Goal: Task Accomplishment & Management: Complete application form

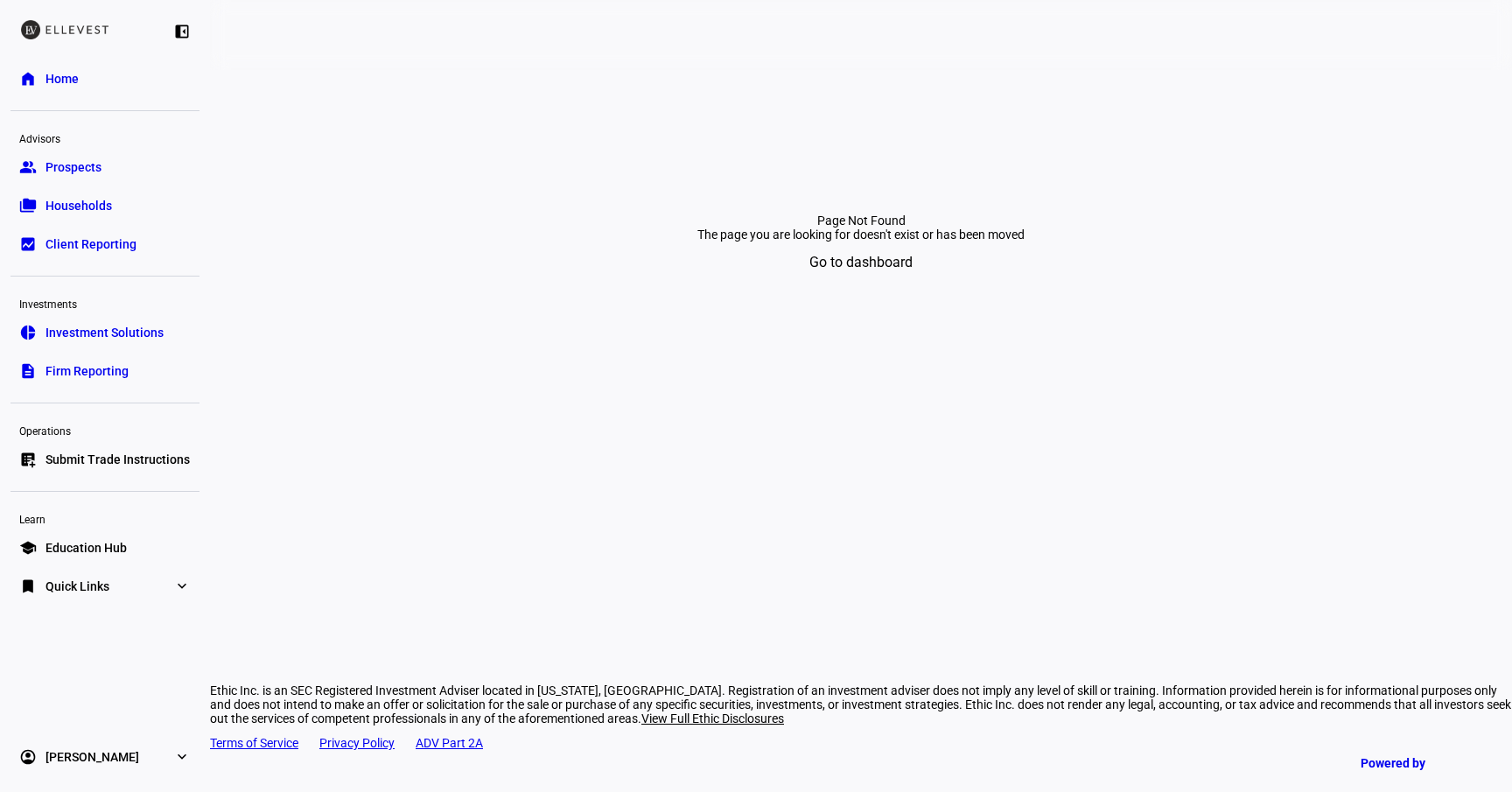
click at [104, 460] on span "Submit Trade Instructions" at bounding box center [117, 460] width 144 height 18
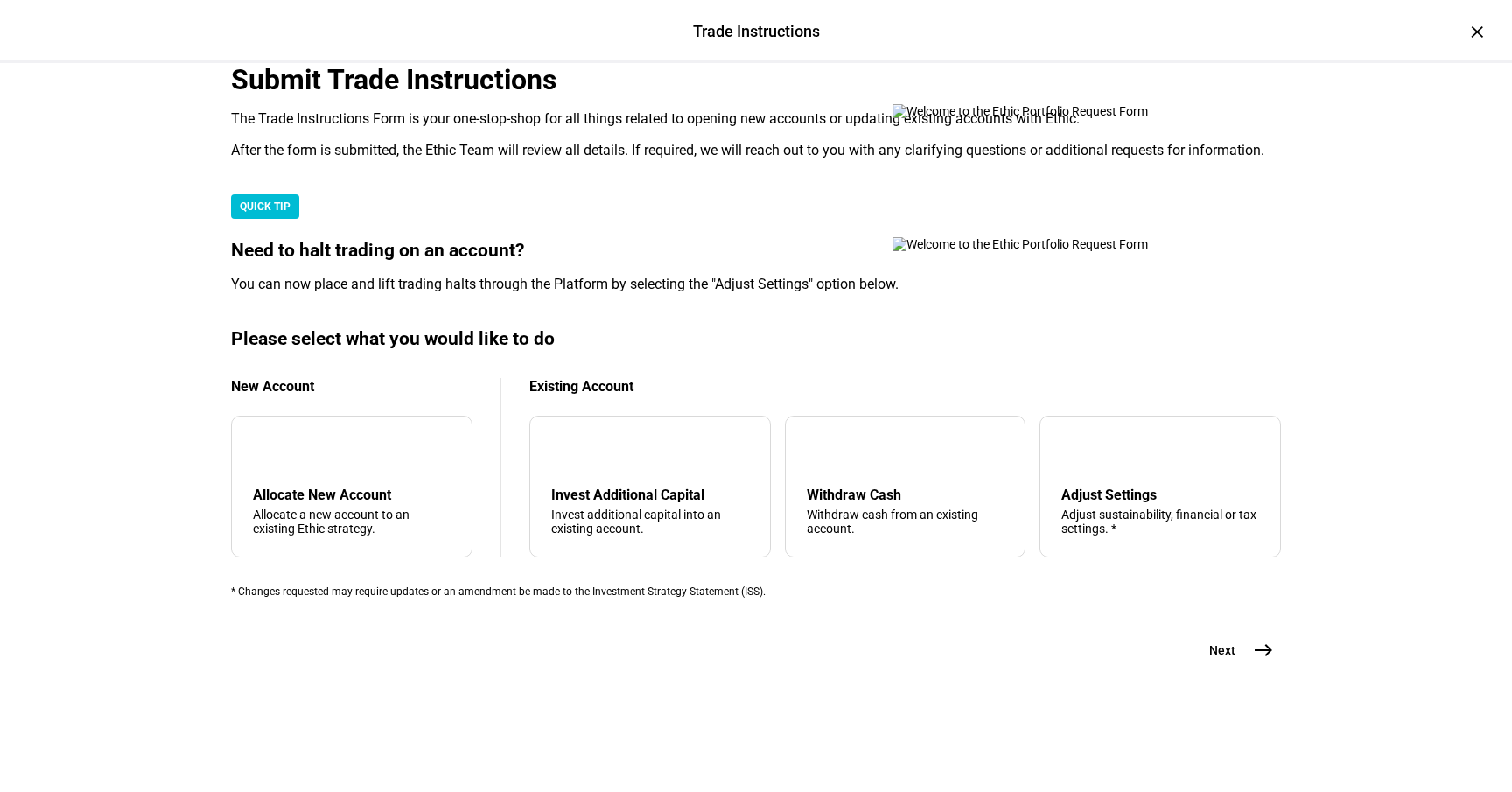
scroll to position [428, 0]
click at [909, 487] on div "Withdraw Cash" at bounding box center [906, 496] width 198 height 17
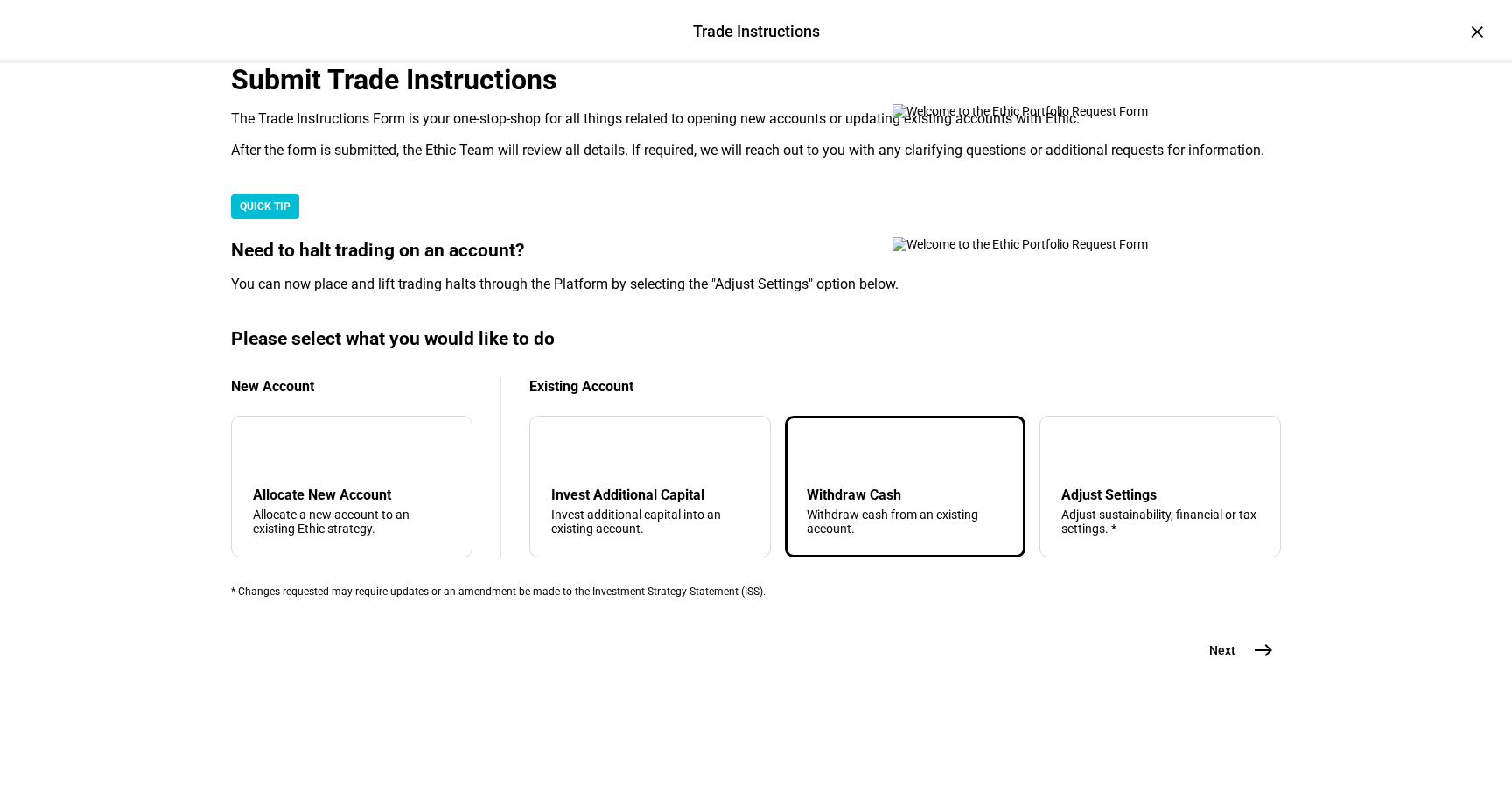
click at [1246, 668] on button "Next east" at bounding box center [1235, 649] width 92 height 35
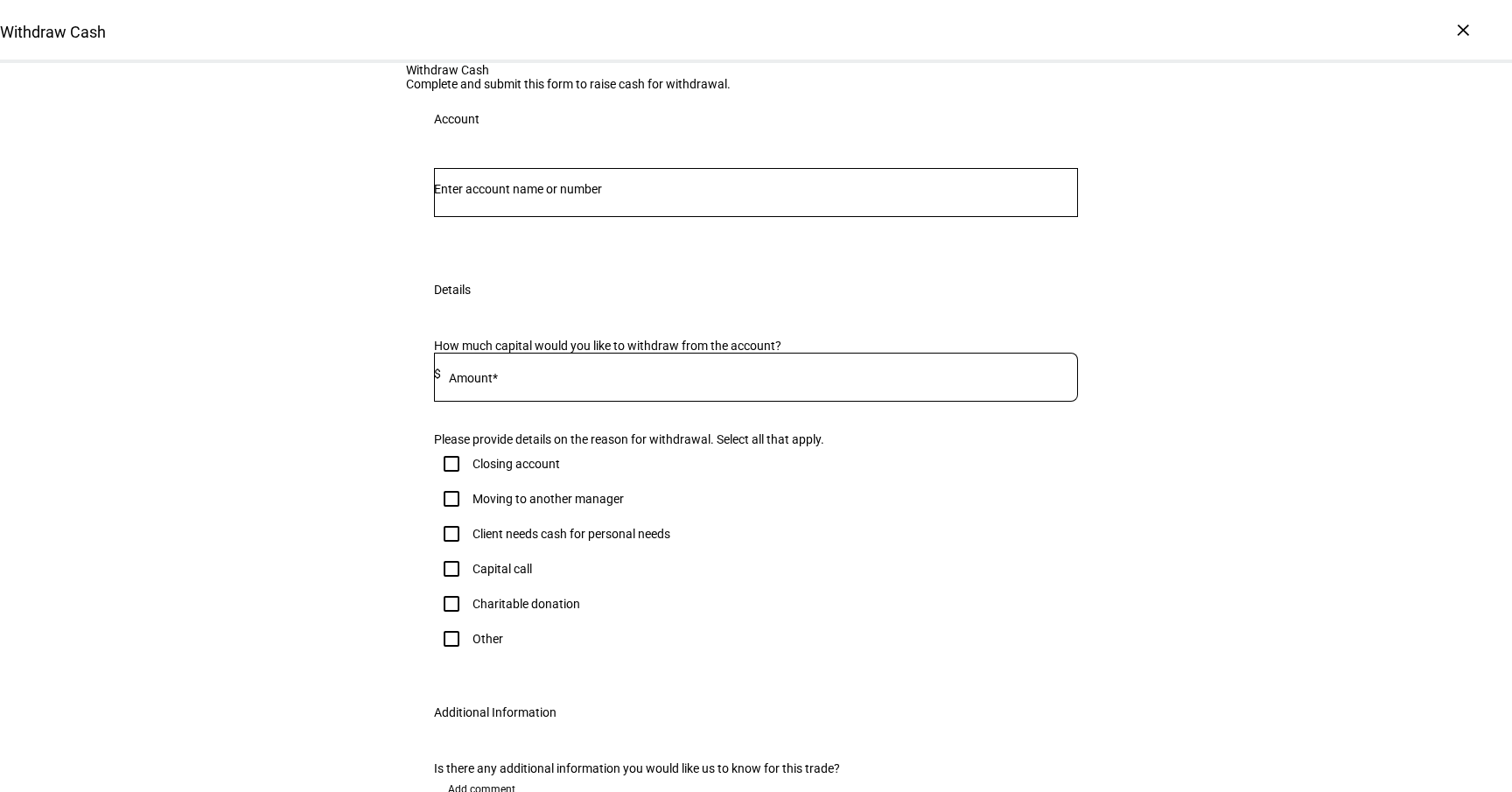
click at [584, 217] on div at bounding box center [756, 193] width 645 height 49
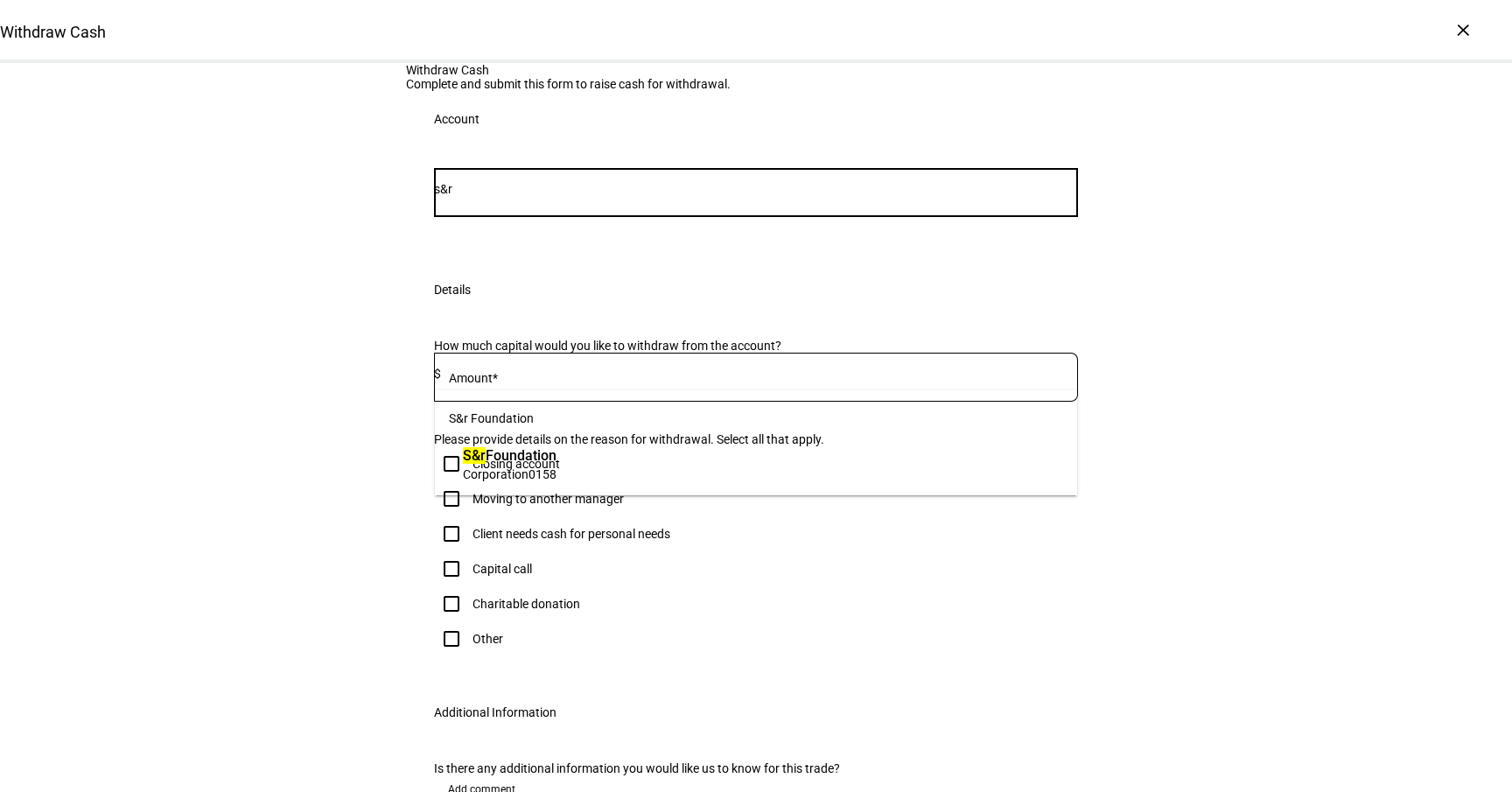
type input "s&r"
click at [557, 473] on span "Corporation 0158" at bounding box center [510, 474] width 93 height 17
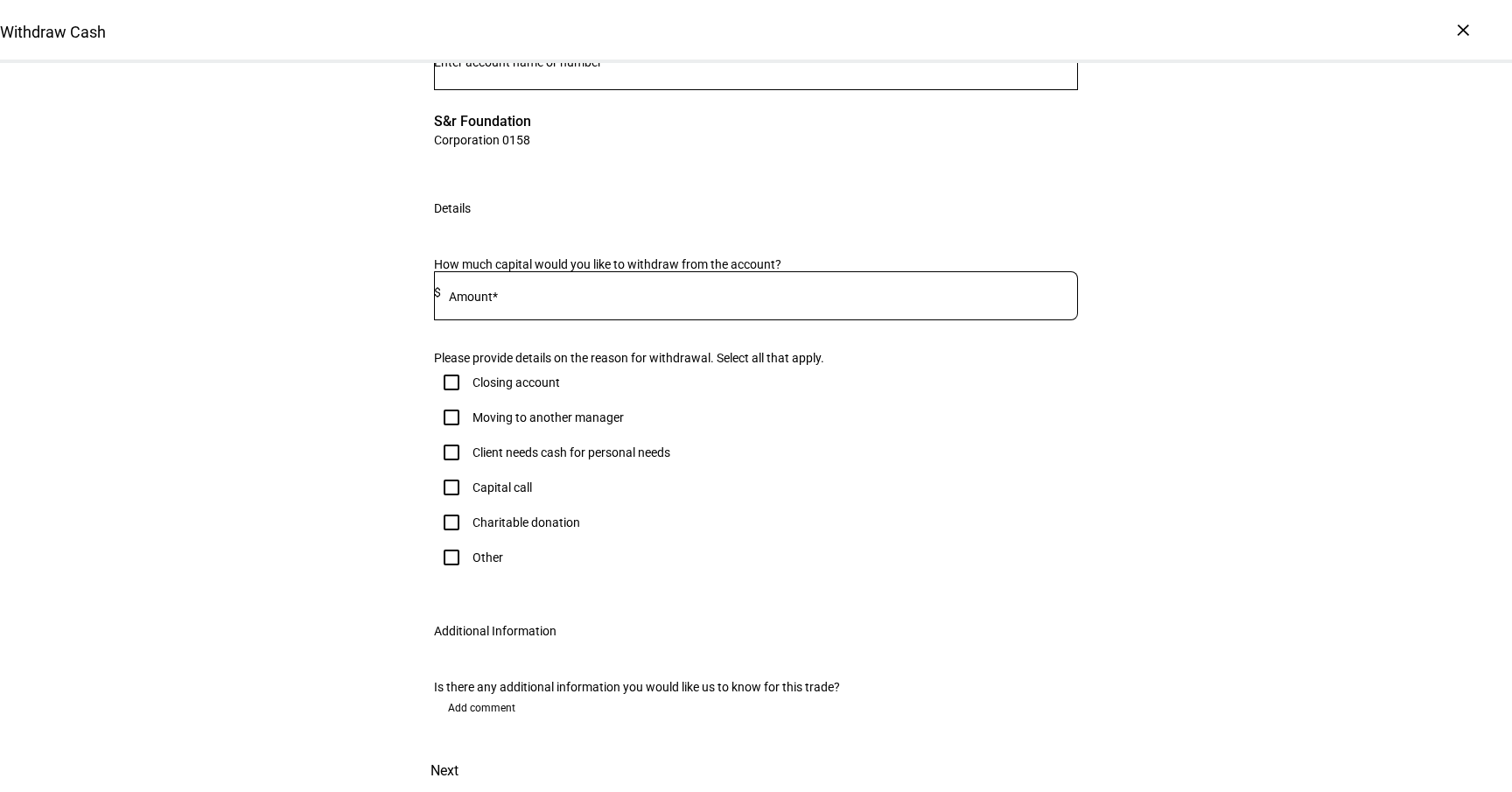
scroll to position [359, 0]
click at [555, 285] on input at bounding box center [759, 292] width 637 height 14
click at [524, 376] on div "Closing account" at bounding box center [516, 382] width 88 height 14
click at [469, 374] on input "Closing account" at bounding box center [451, 382] width 35 height 35
checkbox input "true"
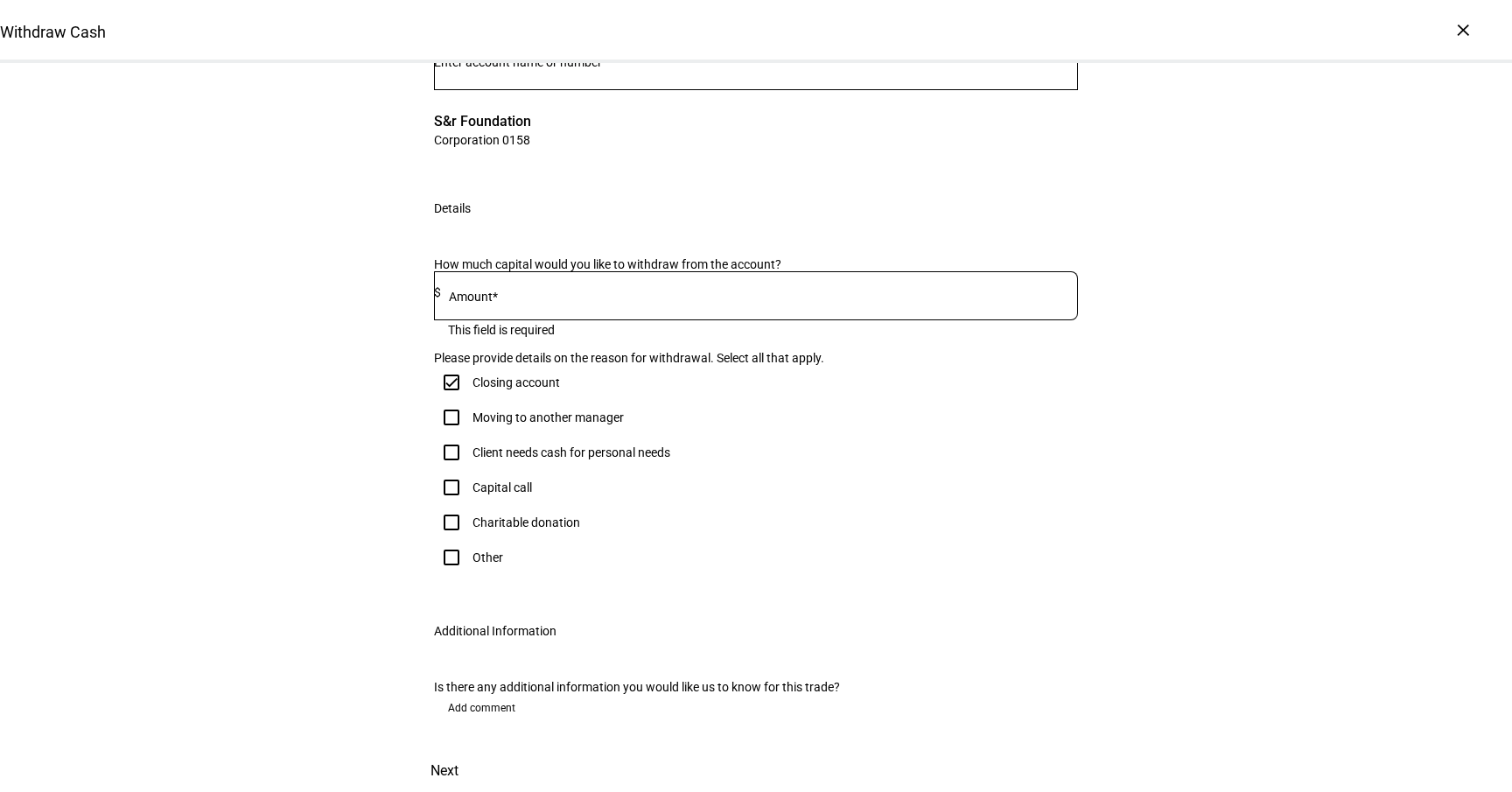
click at [617, 271] on div at bounding box center [759, 295] width 637 height 49
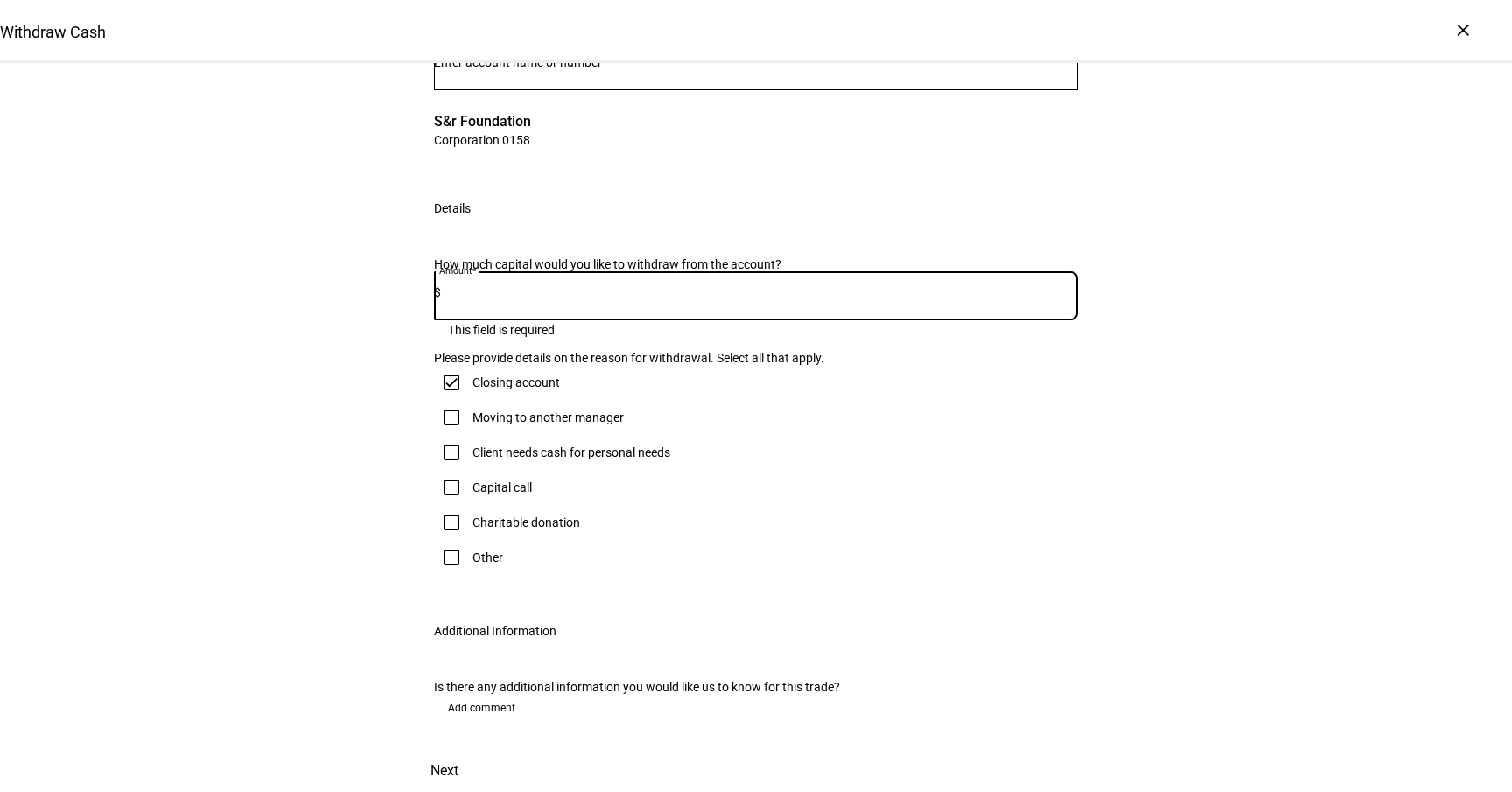
click at [607, 285] on input at bounding box center [759, 292] width 637 height 14
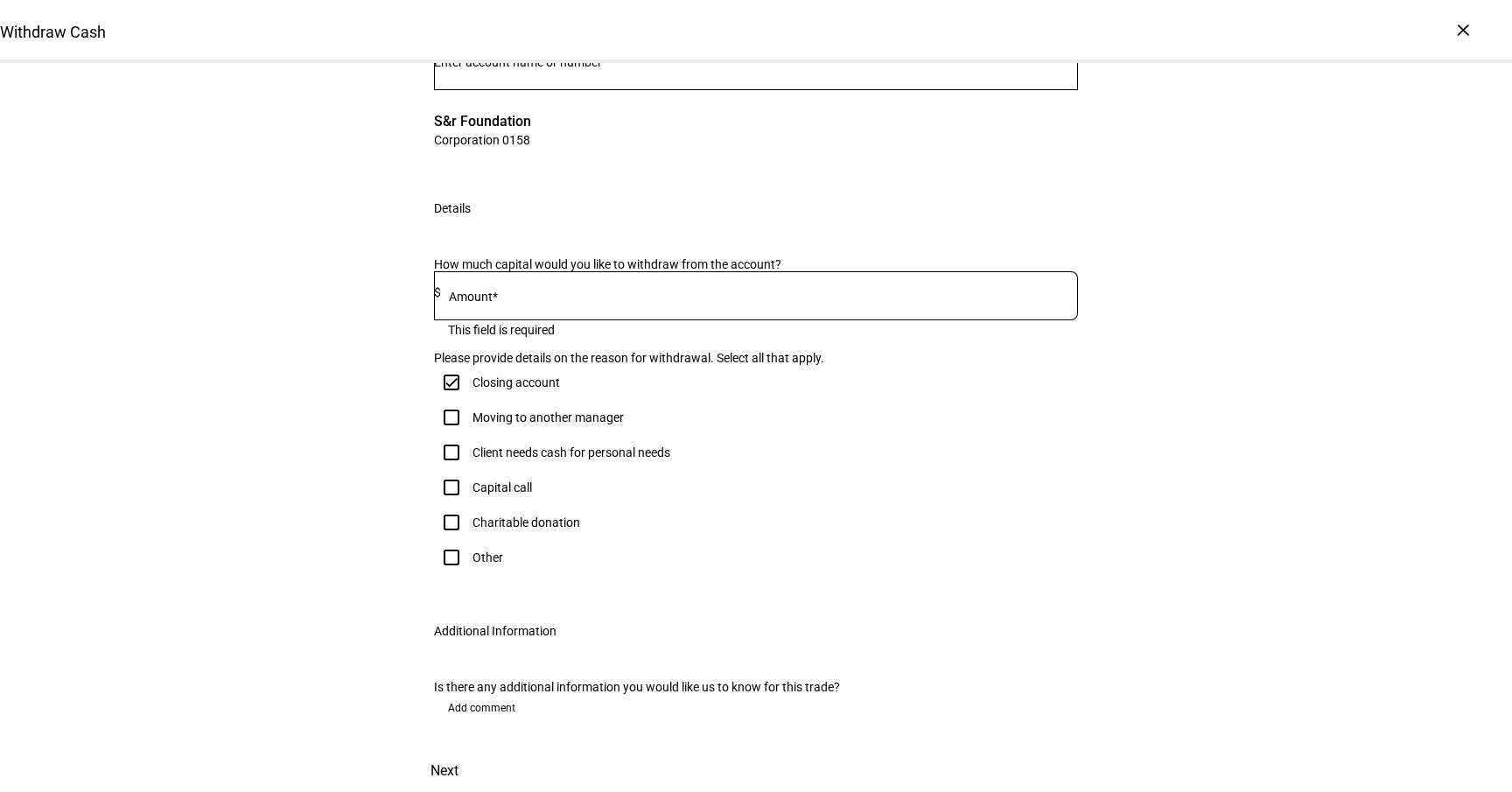
scroll to position [403, 0]
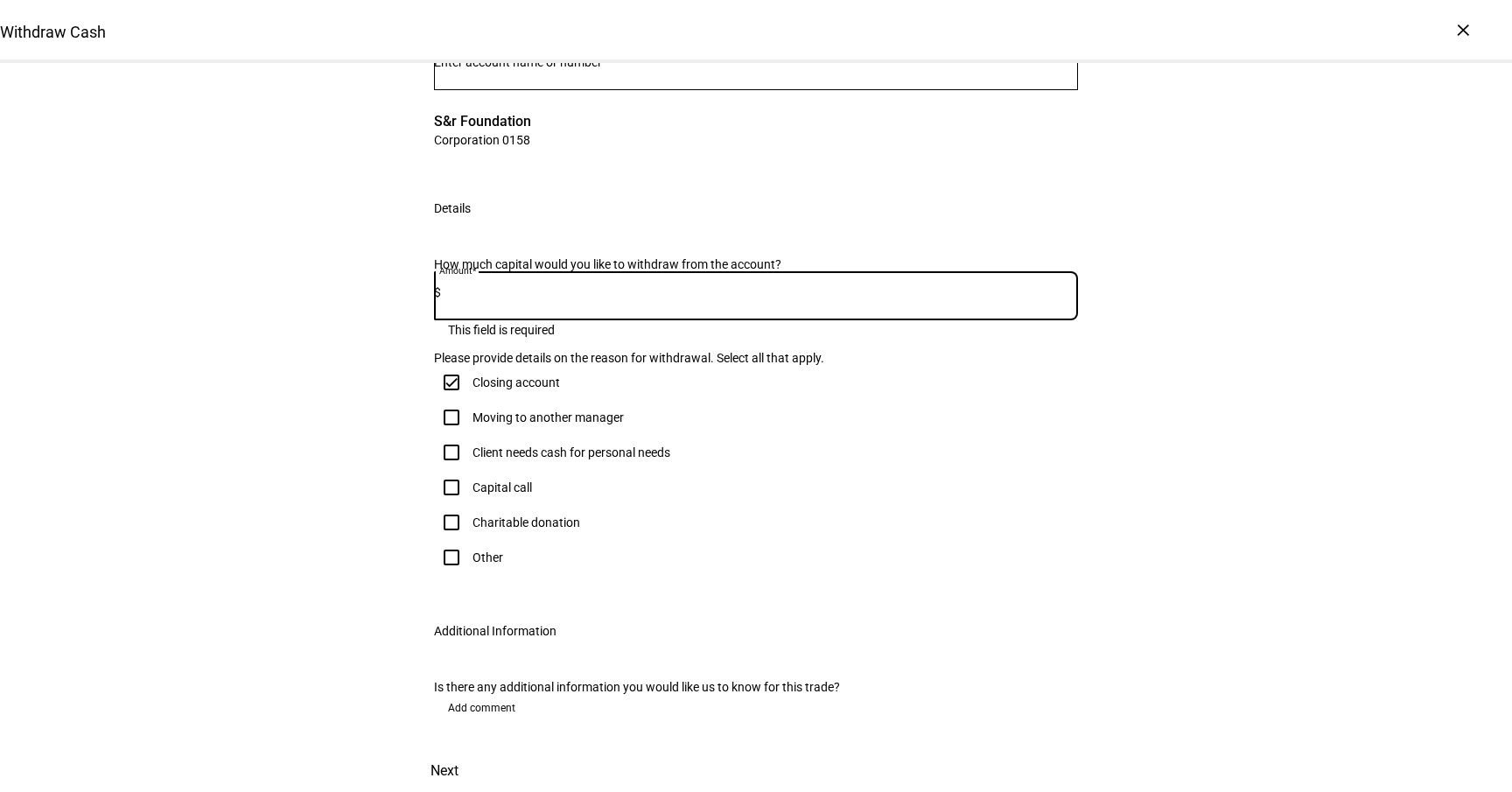
click at [453, 540] on input "Other" at bounding box center [451, 557] width 35 height 35
checkbox input "true"
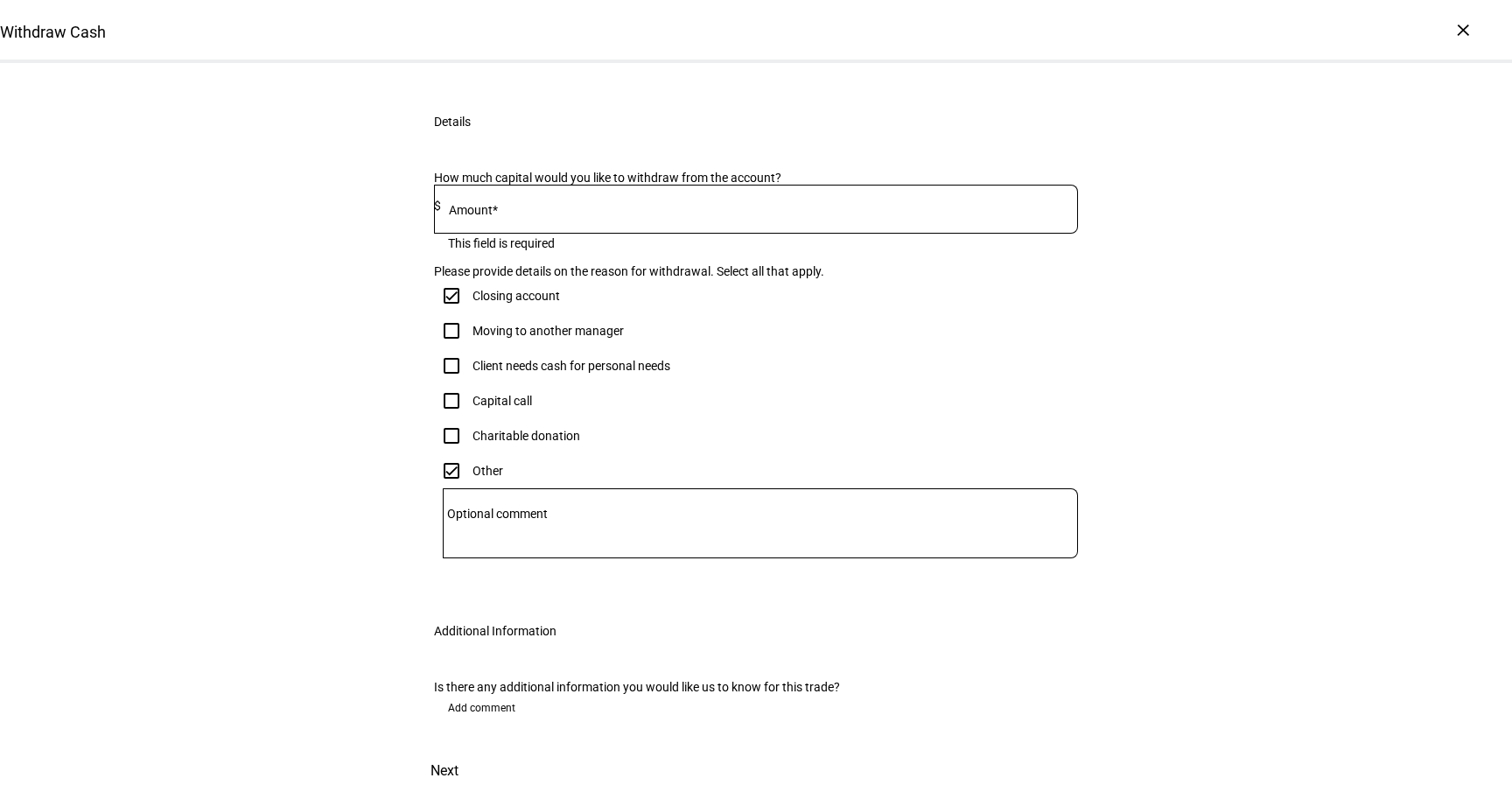
click at [564, 545] on textarea "Optional comment" at bounding box center [760, 523] width 635 height 42
click at [579, 212] on input at bounding box center [759, 206] width 637 height 14
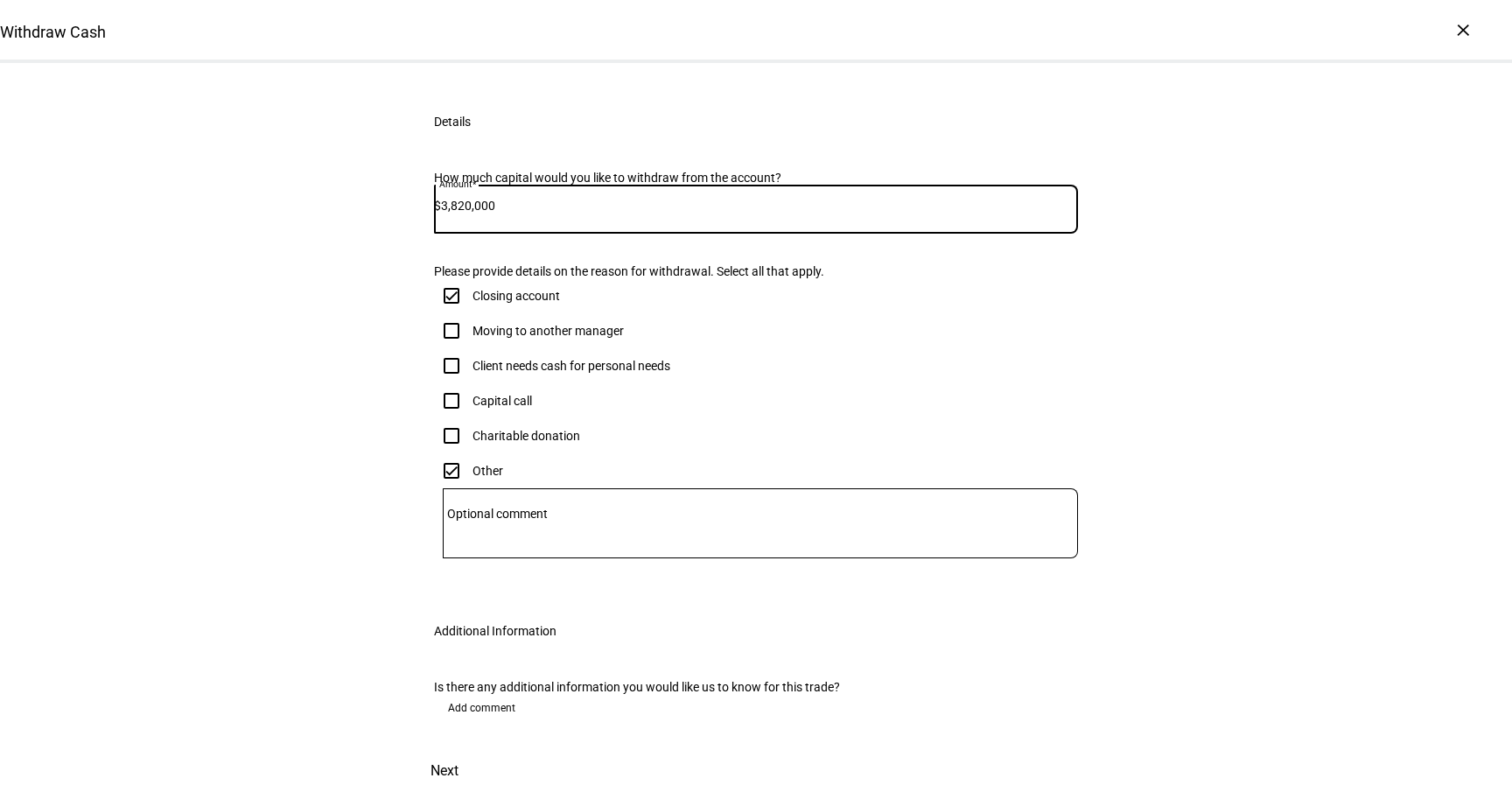
type input "3,820,000"
click at [606, 545] on textarea "Optional comment" at bounding box center [760, 523] width 635 height 42
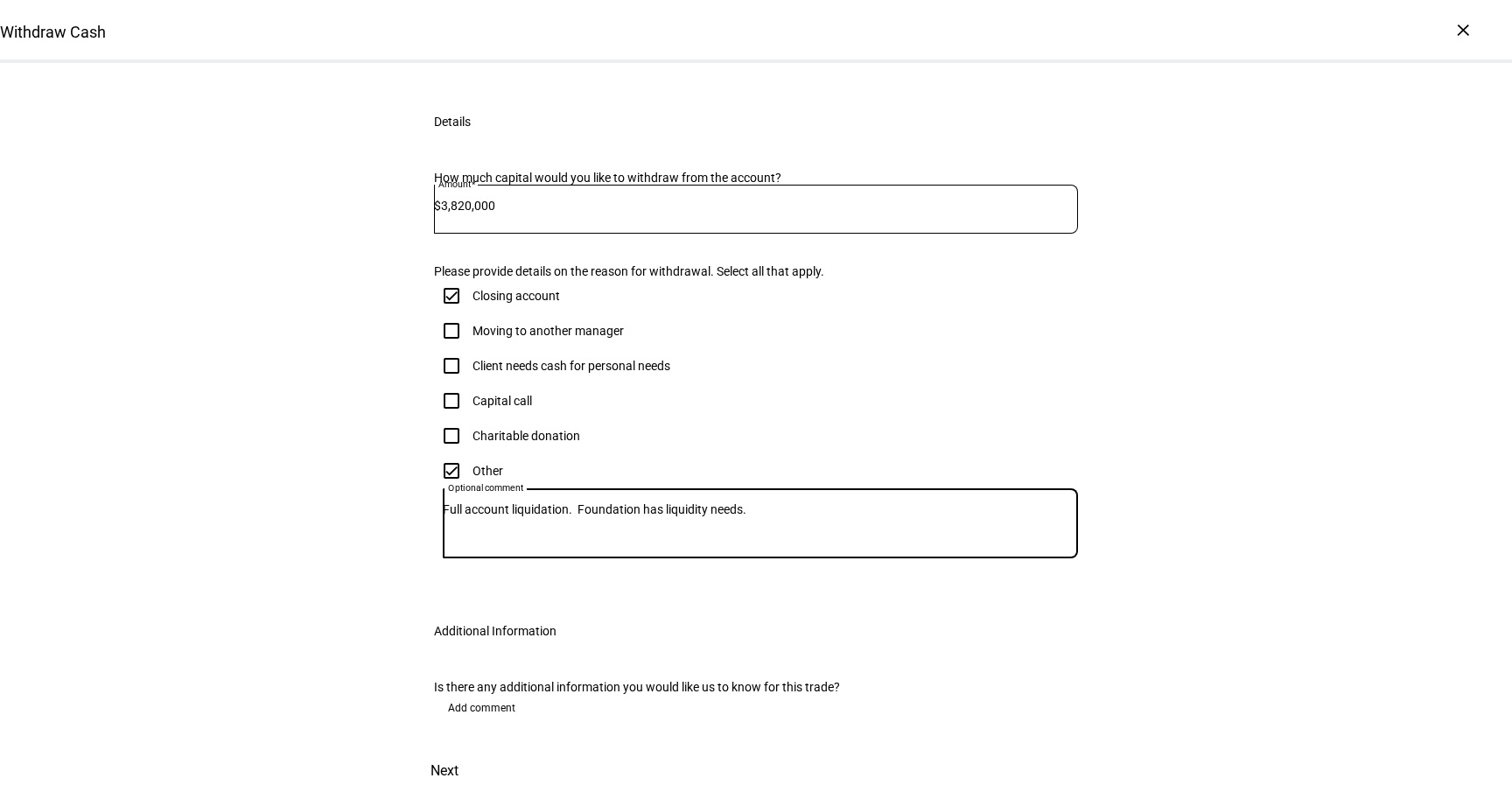
scroll to position [567, 0]
click at [814, 502] on textarea "Full account liquidation. Foundation has liquidity needs." at bounding box center [760, 523] width 635 height 42
type textarea "Full account liquidation. Foundation has liquidity needs."
click at [459, 750] on span "Next" at bounding box center [445, 771] width 28 height 42
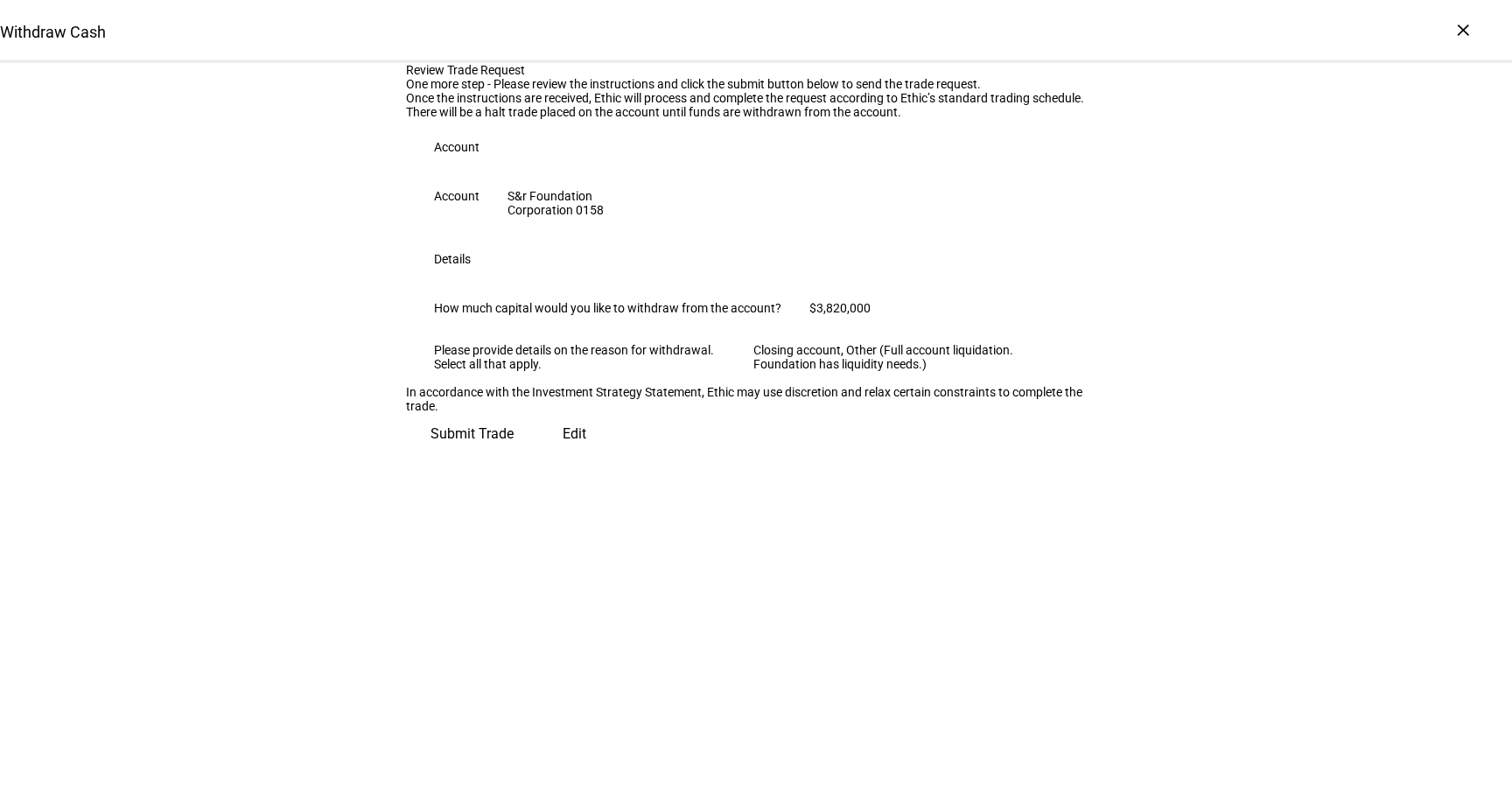
scroll to position [48, 0]
click at [513, 455] on span "Submit Trade" at bounding box center [472, 434] width 83 height 42
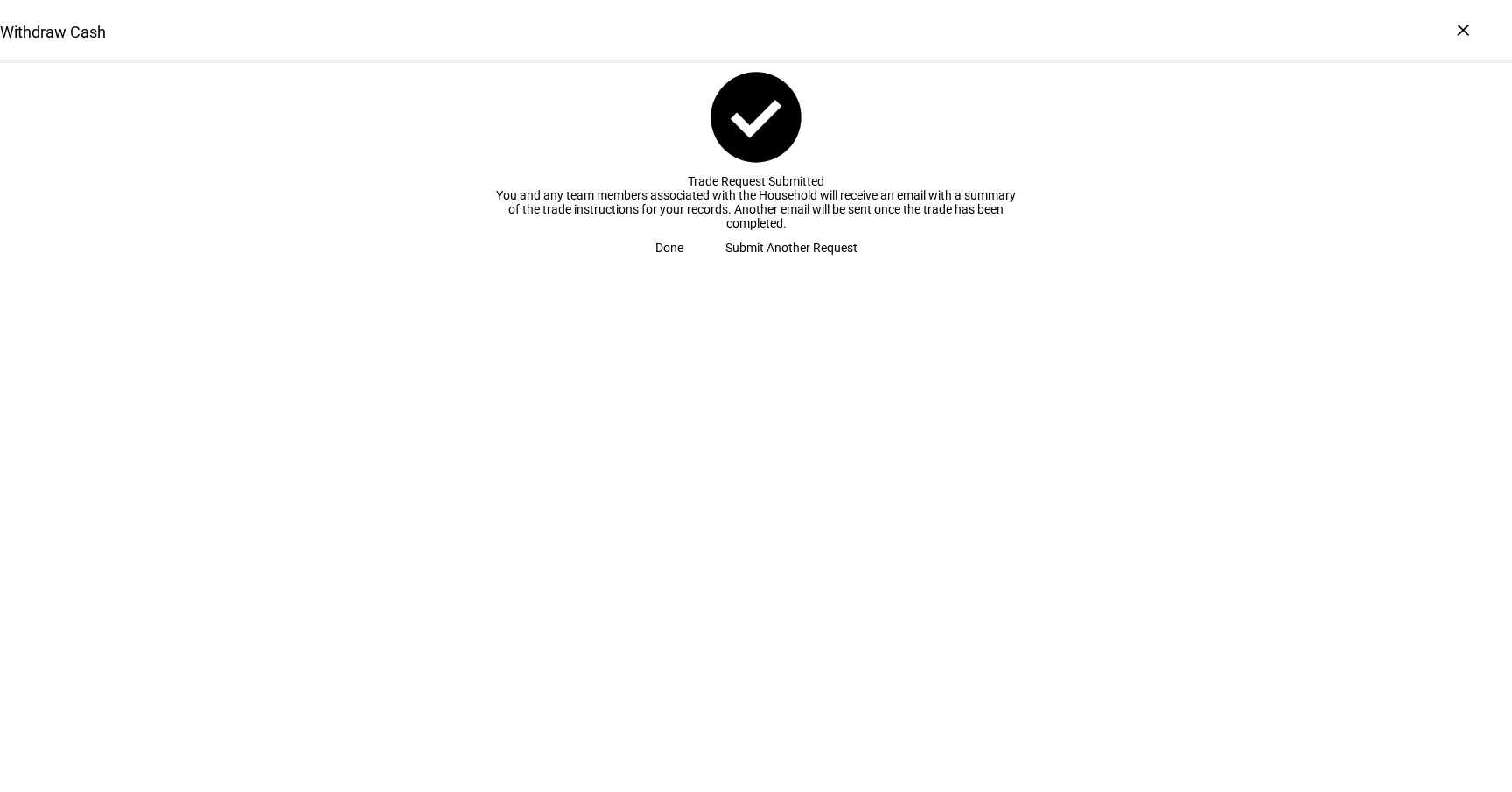
click at [704, 265] on span at bounding box center [669, 247] width 70 height 35
